Goal: Task Accomplishment & Management: Use online tool/utility

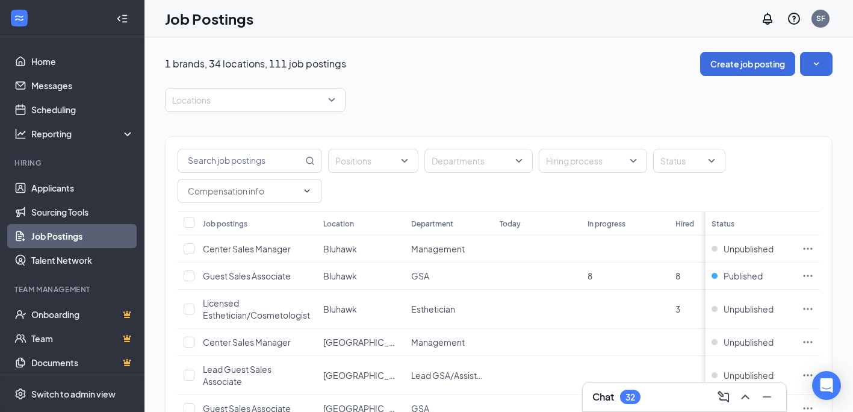
click at [272, 104] on div at bounding box center [249, 99] width 163 height 19
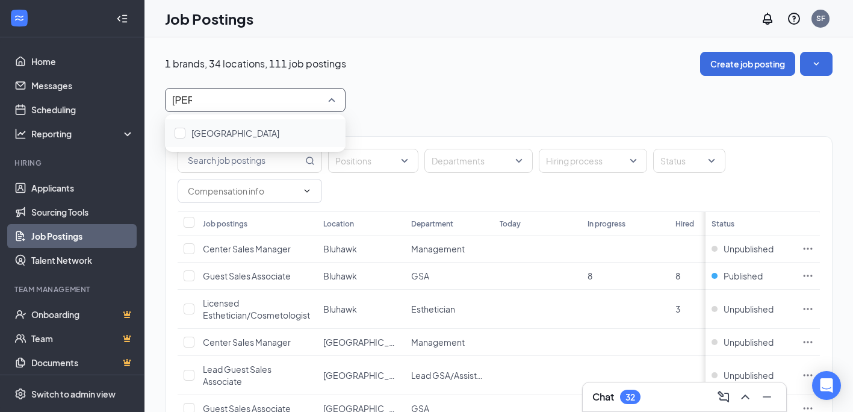
type input "west"
click at [269, 129] on div "[GEOGRAPHIC_DATA]" at bounding box center [255, 132] width 161 height 13
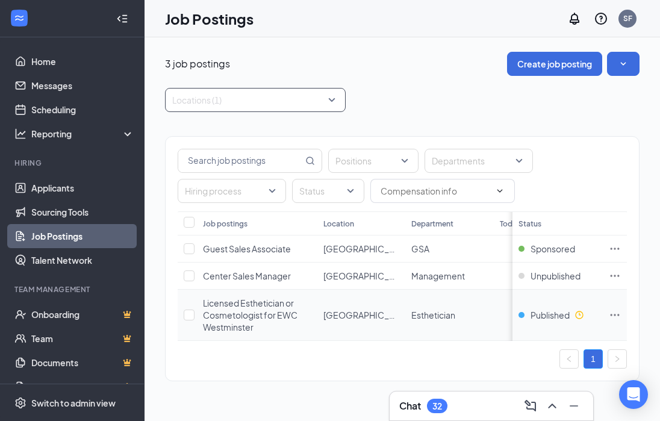
click at [618, 316] on icon "Ellipses" at bounding box center [615, 315] width 12 height 12
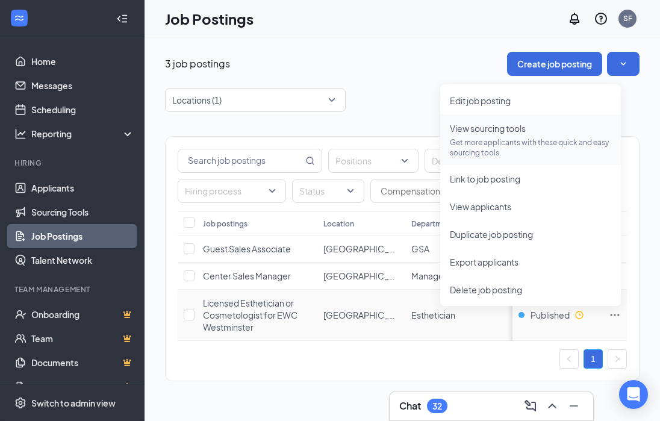
click at [497, 155] on p "Get more applicants with these quick and easy sourcing tools." at bounding box center [530, 147] width 161 height 20
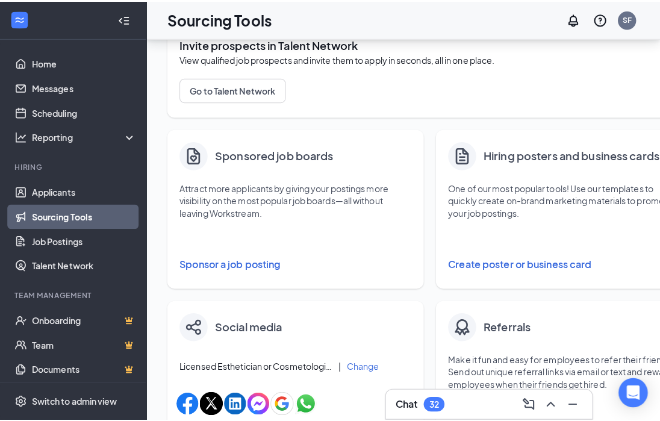
scroll to position [128, 0]
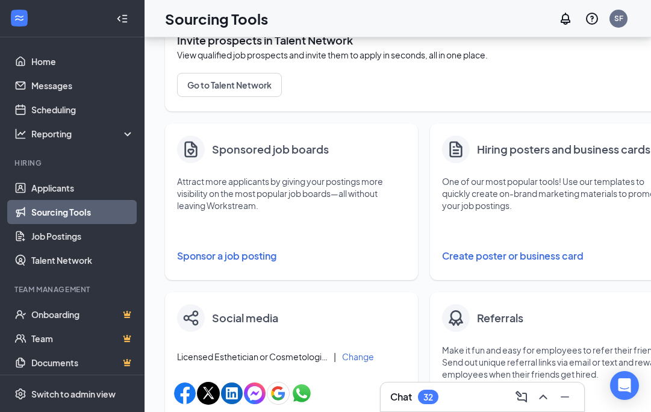
click at [248, 256] on button "Sponsor a job posting" at bounding box center [291, 256] width 229 height 24
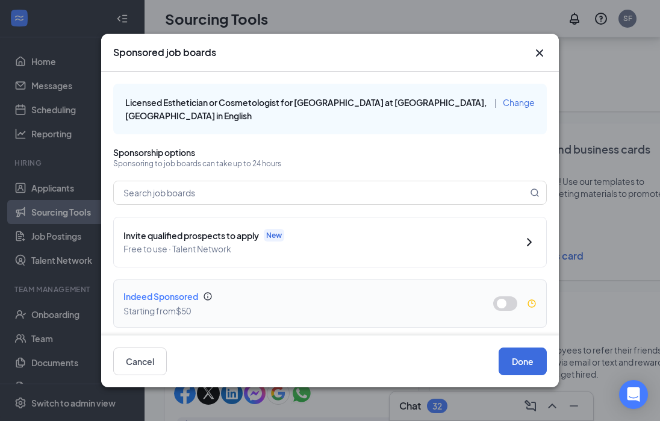
click at [496, 307] on button "button" at bounding box center [505, 303] width 24 height 14
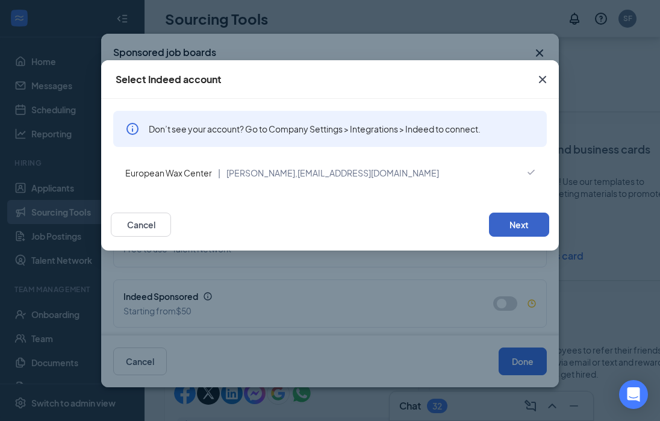
click at [549, 223] on button "Next" at bounding box center [519, 225] width 60 height 24
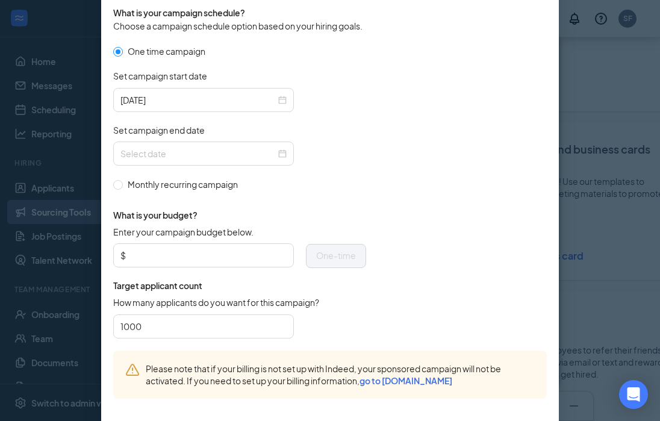
scroll to position [421, 0]
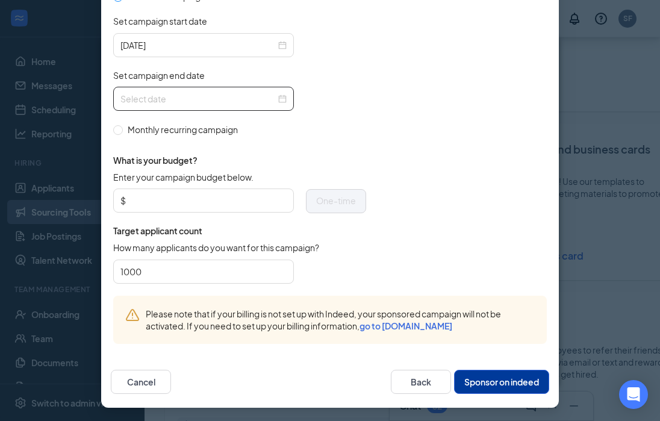
click at [221, 94] on input "Set campaign end date" at bounding box center [197, 98] width 155 height 13
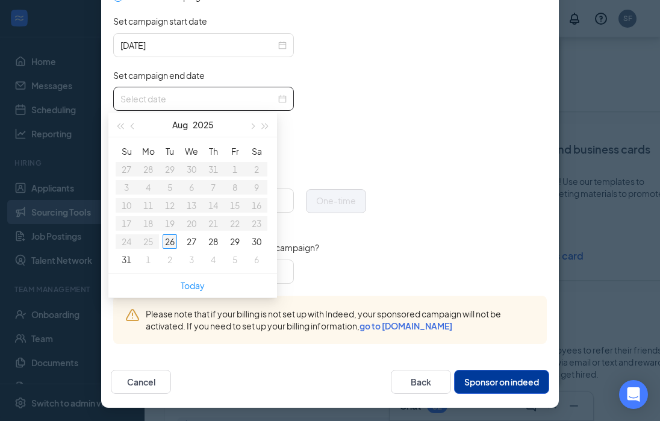
type input "[DATE]"
click at [250, 126] on span "button" at bounding box center [252, 126] width 6 height 6
type input "[DATE]"
click at [169, 190] on div "9" at bounding box center [170, 187] width 14 height 14
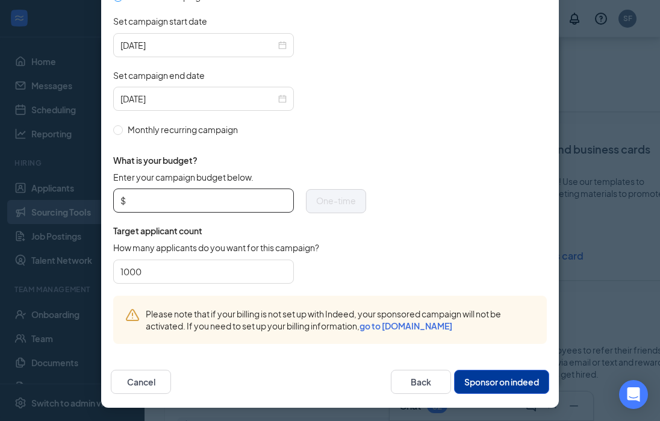
click at [191, 202] on input "Enter your campaign budget below." at bounding box center [207, 201] width 158 height 18
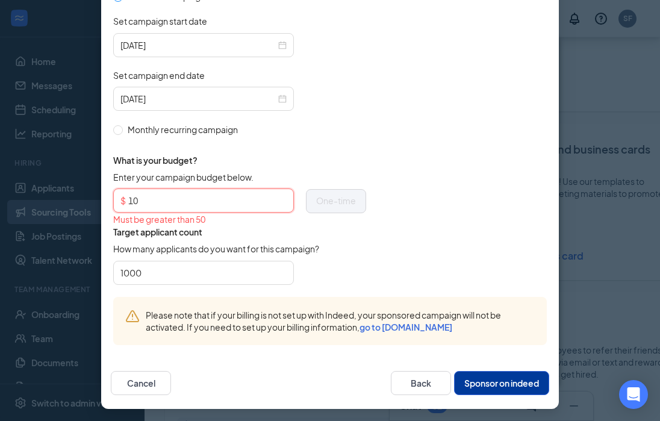
type input "1"
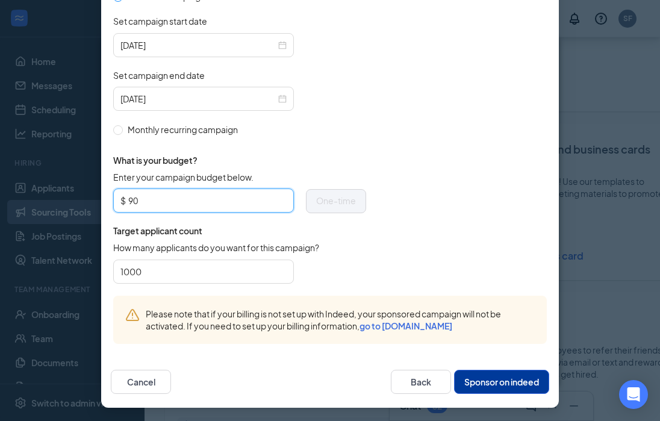
type input "9"
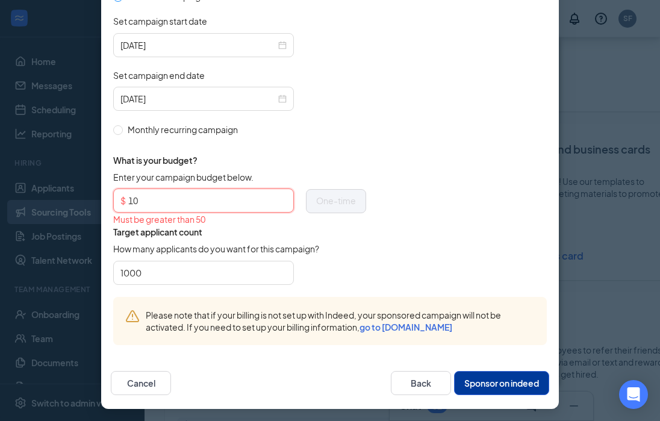
type input "100"
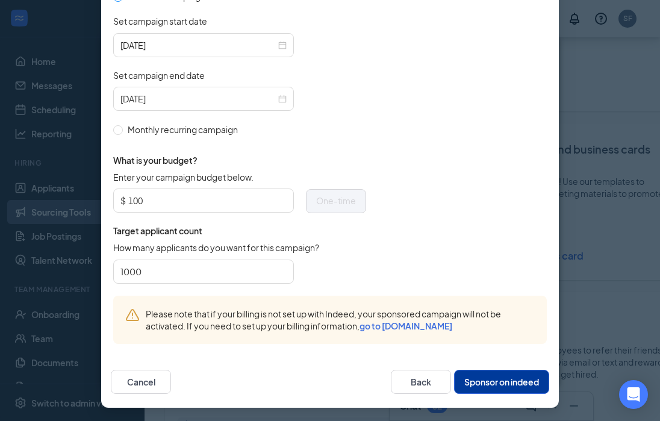
click at [458, 285] on form "One time campaign Set campaign start date [DATE] Set campaign end date [DATE] M…" at bounding box center [330, 143] width 434 height 306
click at [516, 377] on button "Sponsor on indeed" at bounding box center [501, 382] width 95 height 24
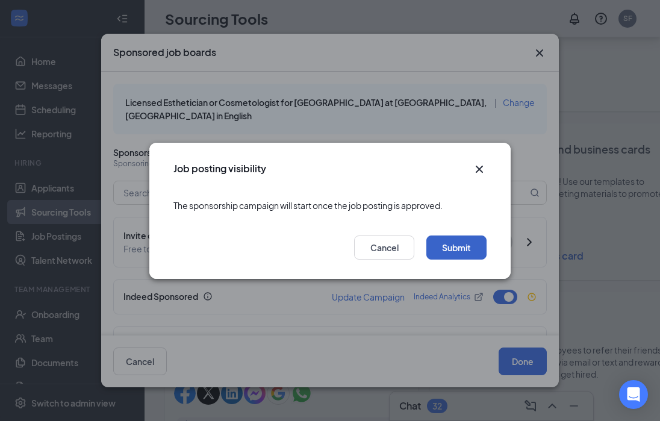
click at [461, 249] on button "Submit" at bounding box center [456, 247] width 60 height 24
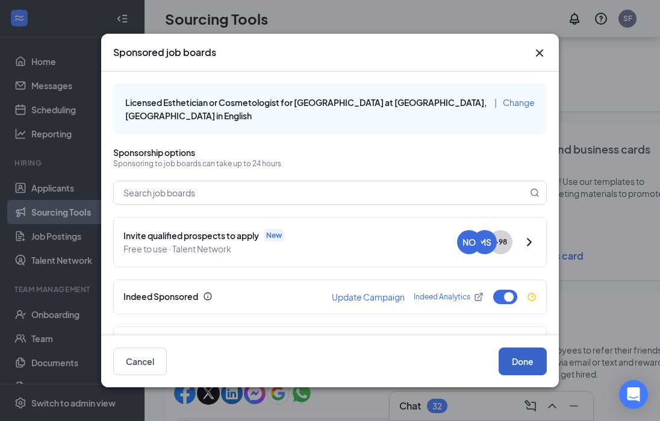
click at [529, 371] on button "Done" at bounding box center [523, 362] width 48 height 28
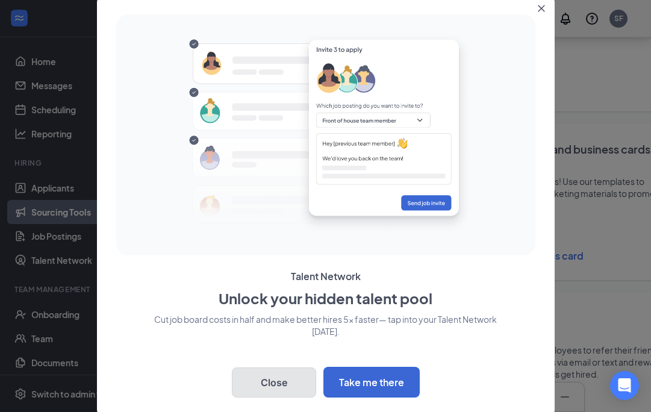
click at [254, 390] on button "Close" at bounding box center [274, 382] width 84 height 30
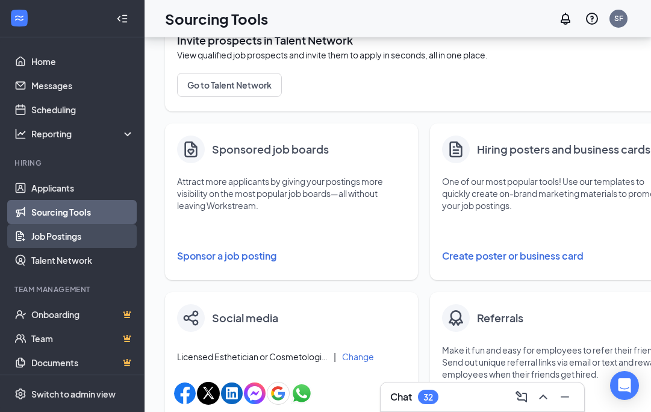
click at [31, 234] on link "Job Postings" at bounding box center [82, 236] width 103 height 24
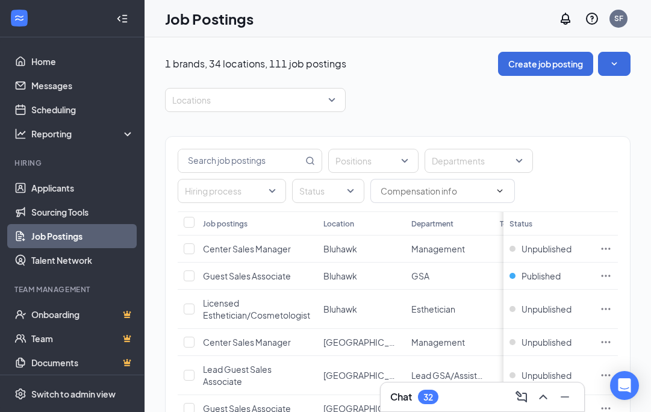
click at [242, 98] on div at bounding box center [249, 99] width 163 height 19
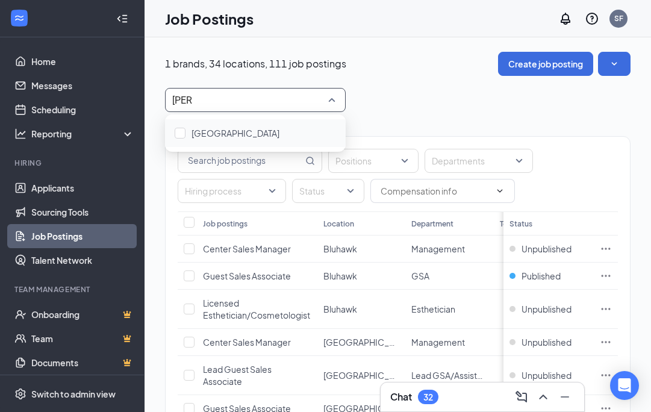
type input "west"
click at [266, 140] on div "[GEOGRAPHIC_DATA]" at bounding box center [255, 133] width 181 height 28
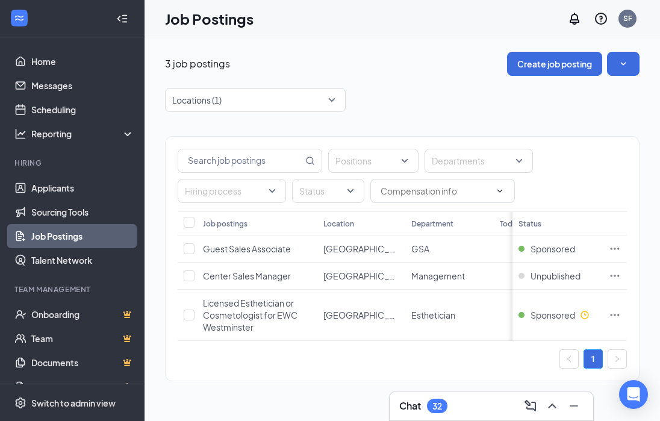
click at [280, 55] on div "3 job postings Create job posting" at bounding box center [402, 64] width 475 height 24
click at [325, 108] on div at bounding box center [249, 99] width 163 height 19
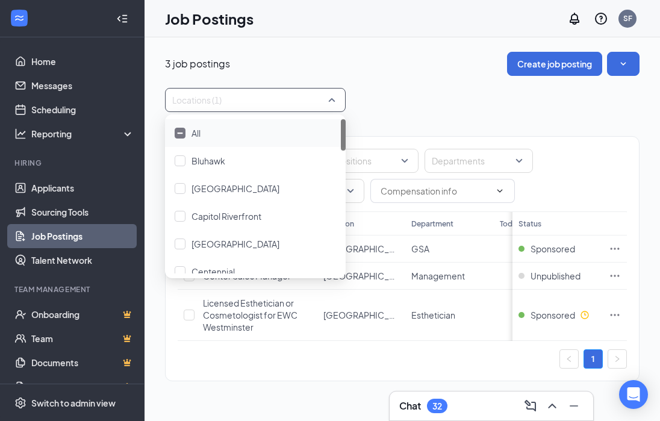
click at [179, 135] on div at bounding box center [180, 133] width 11 height 11
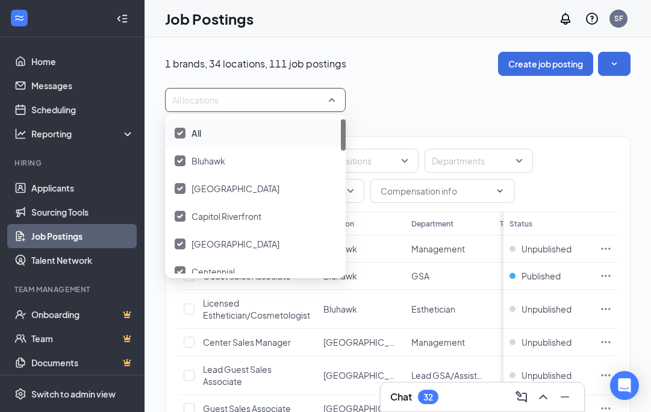
click at [182, 132] on img at bounding box center [180, 133] width 6 height 5
